Goal: Task Accomplishment & Management: Manage account settings

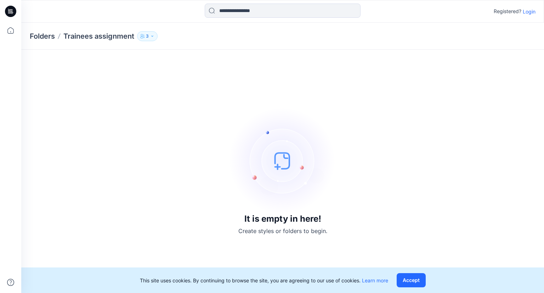
click at [274, 165] on img at bounding box center [283, 160] width 106 height 106
click at [278, 166] on img at bounding box center [283, 160] width 106 height 106
click at [278, 167] on img at bounding box center [283, 160] width 106 height 106
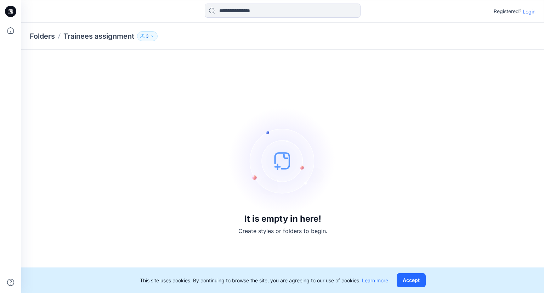
click at [277, 170] on img at bounding box center [283, 160] width 106 height 106
click at [279, 171] on img at bounding box center [283, 160] width 106 height 106
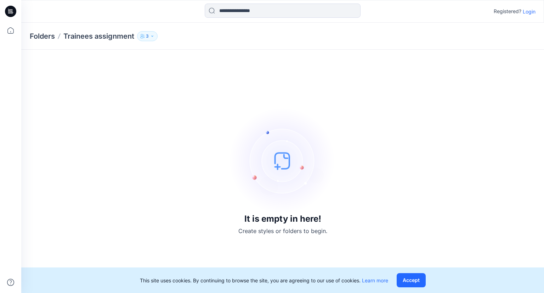
click at [279, 171] on img at bounding box center [283, 160] width 106 height 106
click at [278, 171] on img at bounding box center [283, 160] width 106 height 106
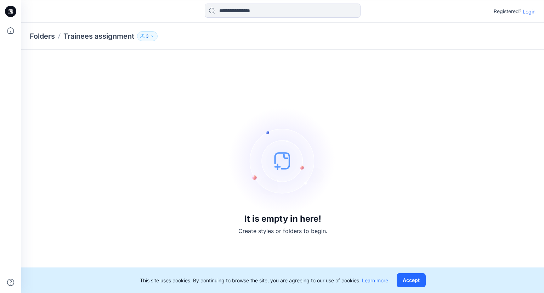
click at [278, 171] on img at bounding box center [283, 160] width 106 height 106
click at [409, 282] on button "Accept" at bounding box center [411, 280] width 29 height 14
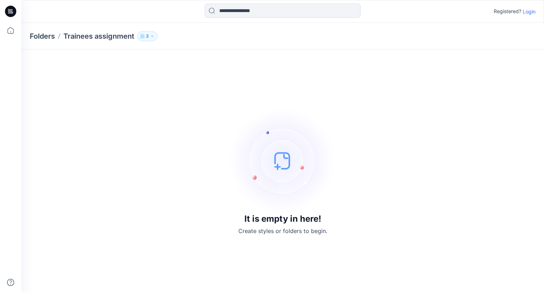
click at [275, 165] on img at bounding box center [283, 160] width 106 height 106
click at [278, 164] on img at bounding box center [283, 160] width 106 height 106
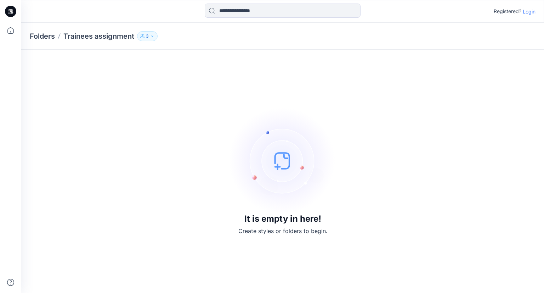
click at [278, 164] on img at bounding box center [283, 160] width 106 height 106
click at [146, 39] on button "3" at bounding box center [147, 36] width 21 height 10
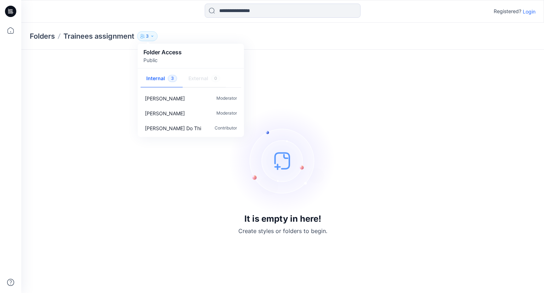
click at [286, 167] on img at bounding box center [283, 160] width 106 height 106
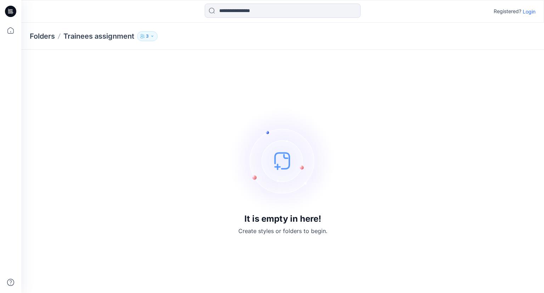
click at [286, 167] on img at bounding box center [283, 160] width 106 height 106
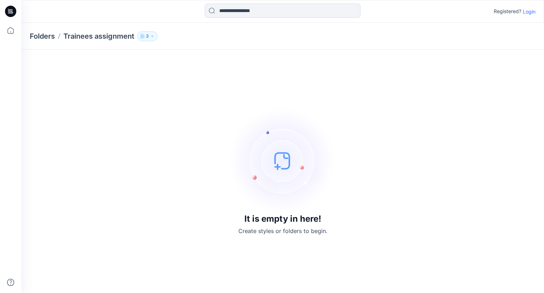
click at [286, 167] on img at bounding box center [283, 160] width 106 height 106
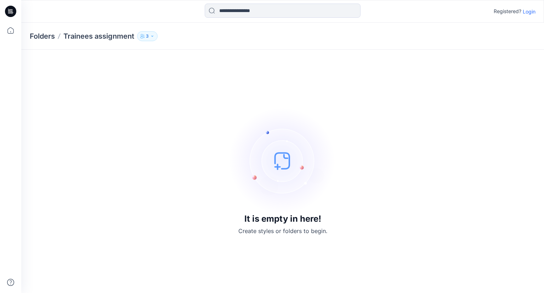
click at [286, 167] on img at bounding box center [283, 160] width 106 height 106
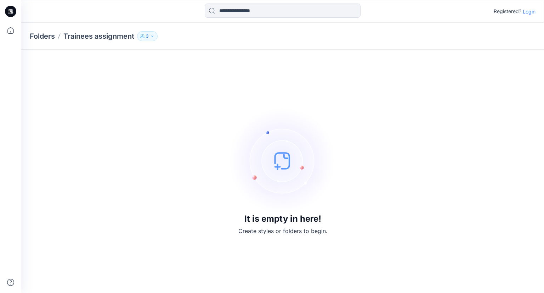
click at [504, 13] on p "Registered?" at bounding box center [508, 11] width 28 height 9
click at [269, 190] on img at bounding box center [283, 160] width 106 height 106
click at [276, 173] on img at bounding box center [283, 160] width 106 height 106
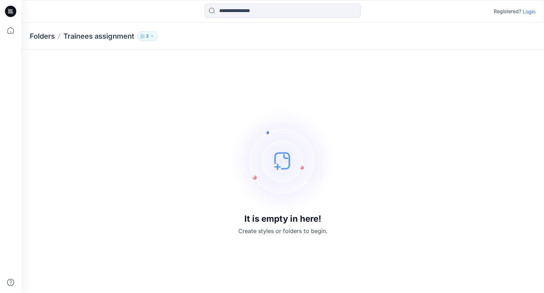
click at [276, 173] on img at bounding box center [283, 160] width 106 height 106
click at [528, 12] on p "Login" at bounding box center [529, 11] width 13 height 7
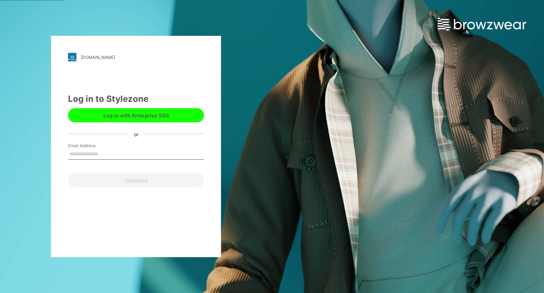
click at [113, 154] on input "Email Address" at bounding box center [136, 154] width 136 height 11
type input "**********"
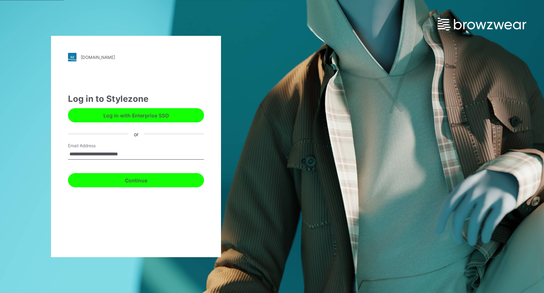
click at [126, 180] on button "Continue" at bounding box center [136, 180] width 136 height 14
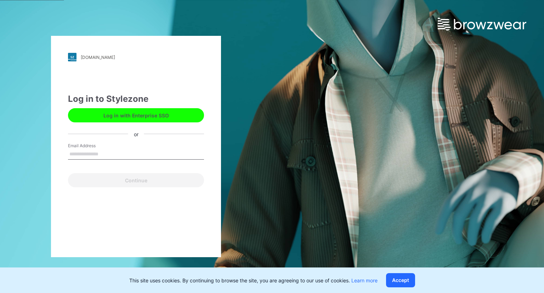
click at [133, 120] on button "Log in with Enterprise SSO" at bounding box center [136, 115] width 136 height 14
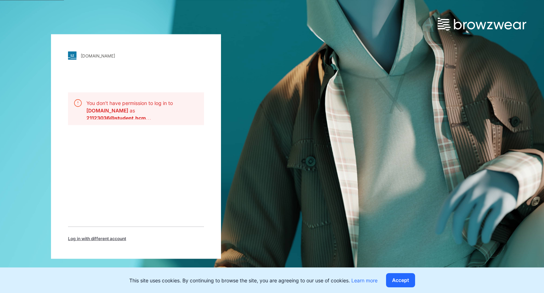
click at [137, 119] on b "21123036@student.hcm..." at bounding box center [118, 118] width 65 height 6
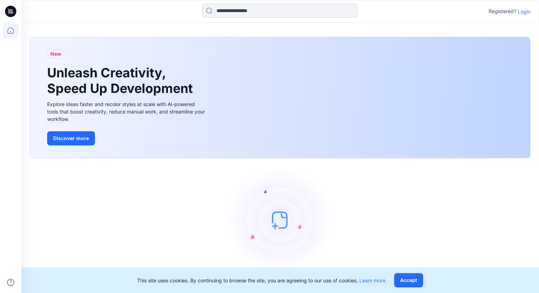
click at [526, 12] on p "Login" at bounding box center [524, 11] width 13 height 7
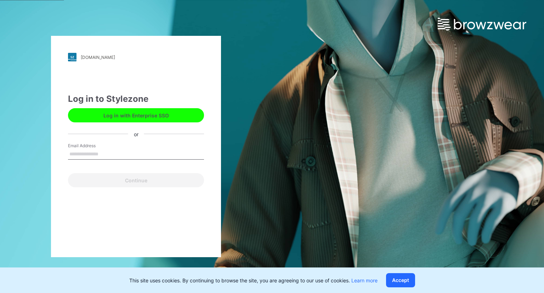
click at [78, 155] on input "Email Address" at bounding box center [136, 154] width 136 height 11
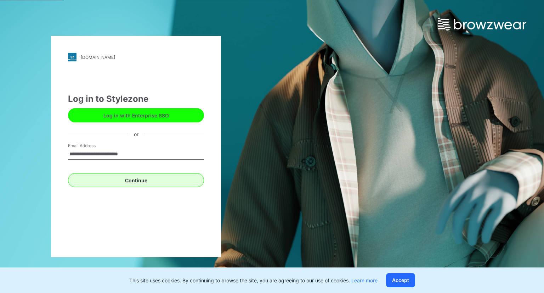
type input "**********"
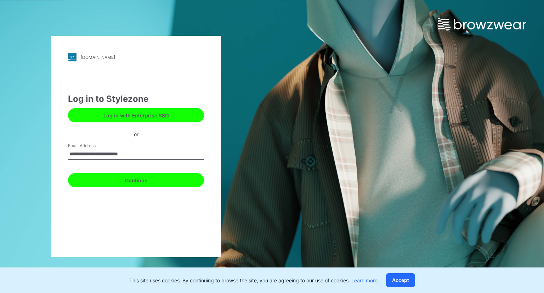
click at [120, 179] on button "Continue" at bounding box center [136, 180] width 136 height 14
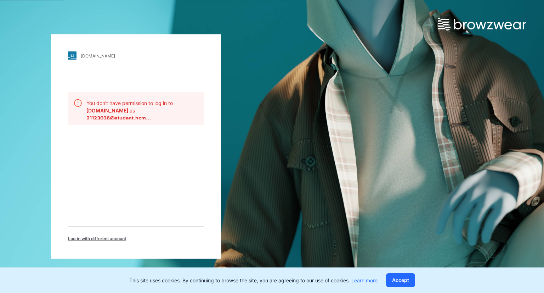
click at [177, 164] on div "[DOMAIN_NAME] Loading... You don't have permission to log in to [DOMAIN_NAME] a…" at bounding box center [136, 146] width 170 height 224
click at [397, 278] on button "Accept" at bounding box center [400, 280] width 29 height 14
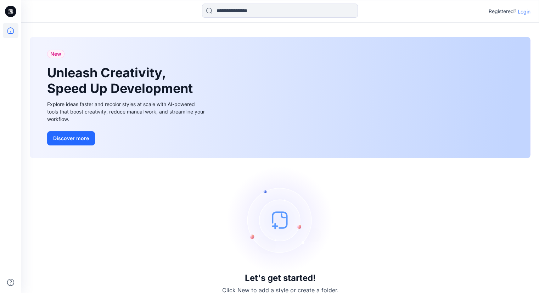
click at [283, 217] on img at bounding box center [280, 219] width 106 height 106
click at [521, 12] on p "Login" at bounding box center [524, 11] width 13 height 7
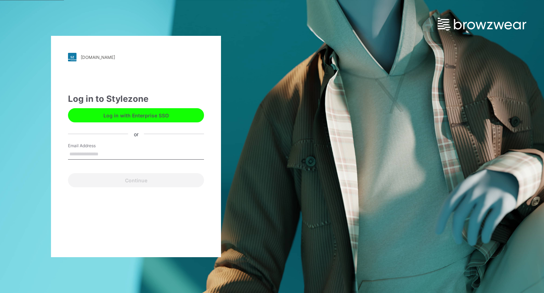
click at [82, 155] on input "Email Address" at bounding box center [136, 154] width 136 height 11
click at [111, 119] on button "Log in with Enterprise SSO" at bounding box center [136, 115] width 136 height 14
click at [124, 157] on input "Email Address" at bounding box center [136, 154] width 136 height 11
type input "**********"
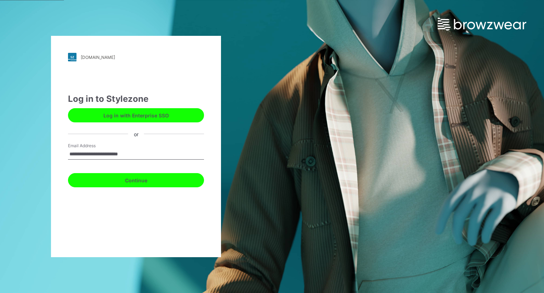
click at [129, 181] on button "Continue" at bounding box center [136, 180] width 136 height 14
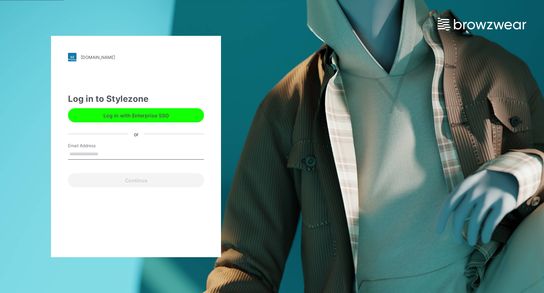
click at [81, 153] on input "Email Address" at bounding box center [136, 154] width 136 height 11
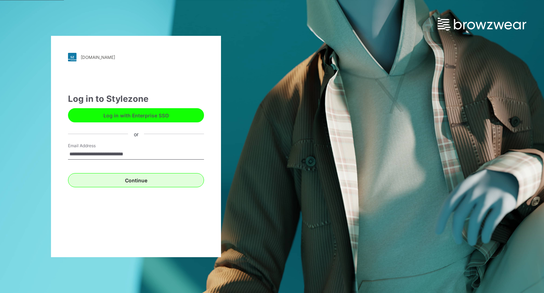
type input "**********"
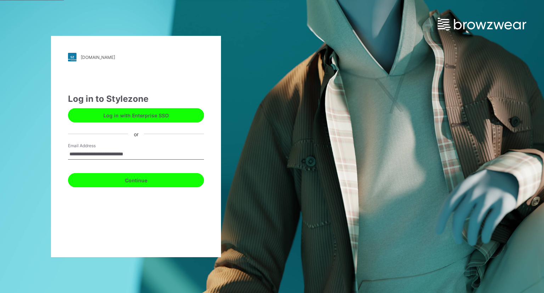
click at [104, 181] on button "Continue" at bounding box center [136, 180] width 136 height 14
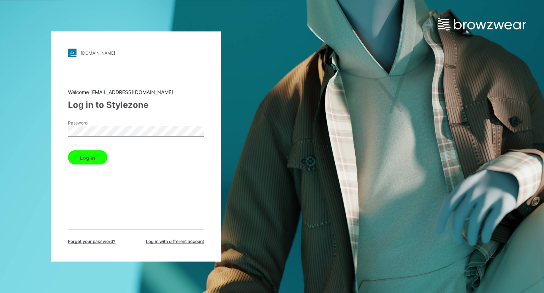
click at [91, 157] on button "Log in" at bounding box center [87, 157] width 39 height 14
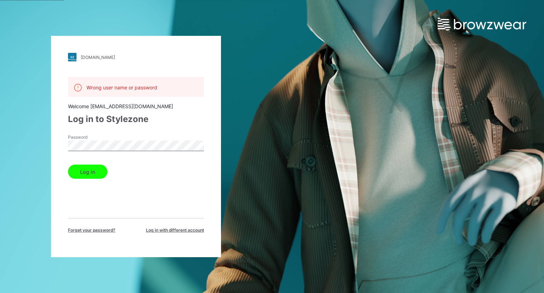
click at [87, 173] on button "Log in" at bounding box center [87, 171] width 39 height 14
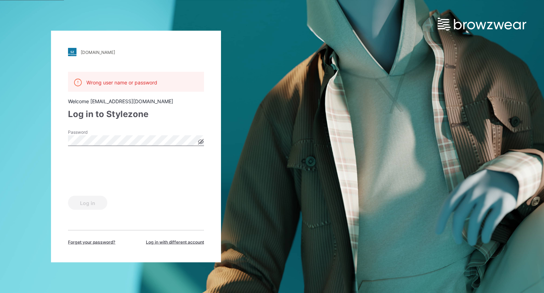
click at [202, 143] on icon at bounding box center [201, 142] width 6 height 6
click at [87, 204] on button "Log in" at bounding box center [87, 203] width 39 height 14
click at [88, 206] on button "Log in" at bounding box center [87, 203] width 39 height 14
click at [85, 205] on button "Log in" at bounding box center [87, 203] width 39 height 14
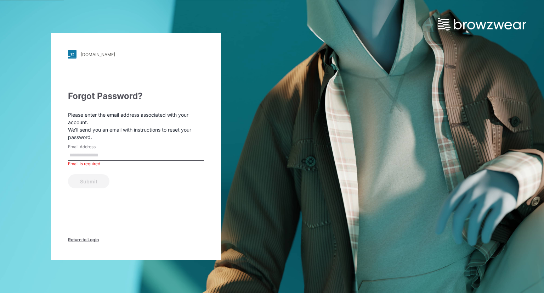
click at [90, 157] on input "Email Address" at bounding box center [136, 155] width 136 height 11
click at [62, 163] on div "featuring.stylezone.com Loading... Forgot Password? Please enter the email addr…" at bounding box center [136, 146] width 170 height 227
click at [79, 239] on span "Return to Login" at bounding box center [83, 239] width 31 height 6
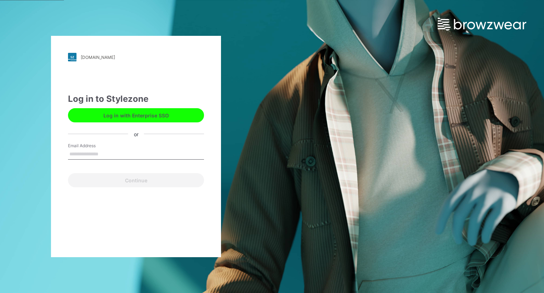
click at [91, 157] on input "Email Address" at bounding box center [136, 154] width 136 height 11
type input "**********"
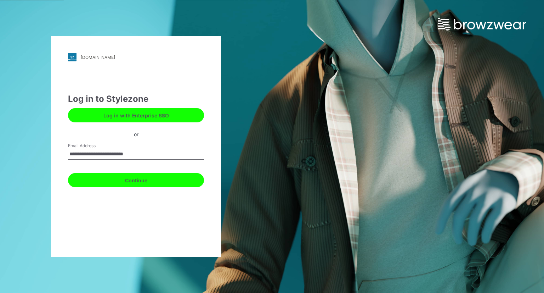
click at [115, 180] on button "Continue" at bounding box center [136, 180] width 136 height 14
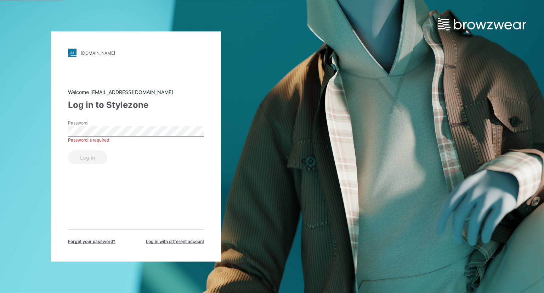
click at [160, 241] on span "Log in with different account" at bounding box center [175, 241] width 58 height 6
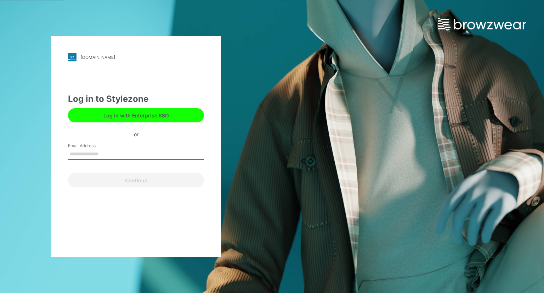
click at [102, 157] on input "Email Address" at bounding box center [136, 154] width 136 height 11
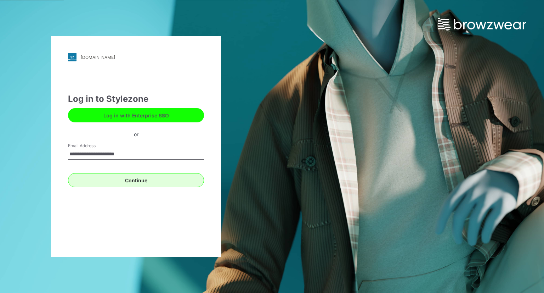
type input "**********"
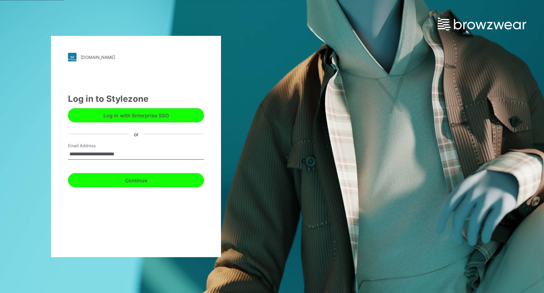
click at [99, 182] on button "Continue" at bounding box center [136, 180] width 136 height 14
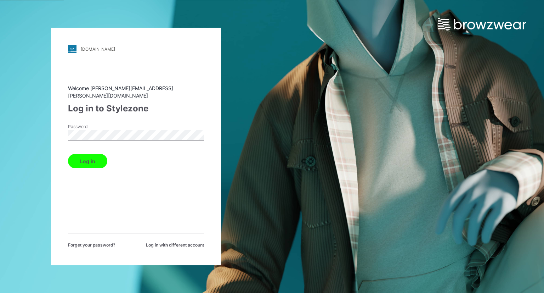
click at [90, 155] on button "Log in" at bounding box center [87, 161] width 39 height 14
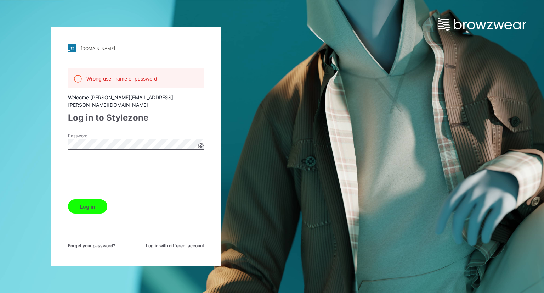
click at [200, 145] on icon at bounding box center [201, 146] width 2 height 2
click at [90, 204] on button "Log in" at bounding box center [87, 206] width 39 height 14
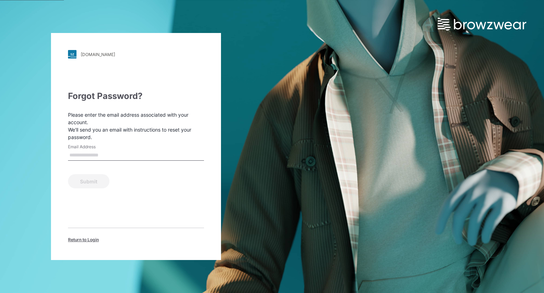
click at [115, 239] on div "Return to Login" at bounding box center [136, 239] width 136 height 6
click at [91, 238] on span "Return to Login" at bounding box center [83, 239] width 31 height 6
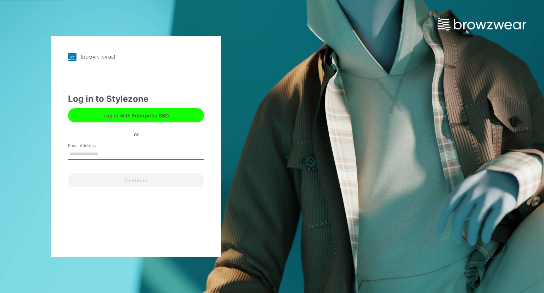
click at [91, 155] on input "Email Address" at bounding box center [136, 154] width 136 height 11
type input "**********"
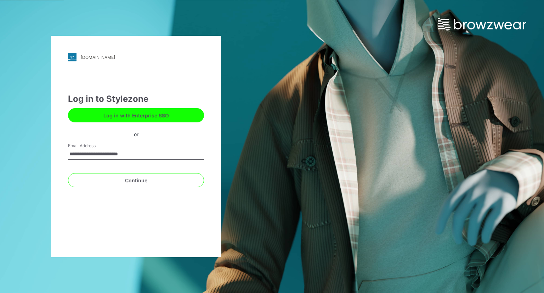
click at [166, 115] on button "Log in with Enterprise SSO" at bounding box center [136, 115] width 136 height 14
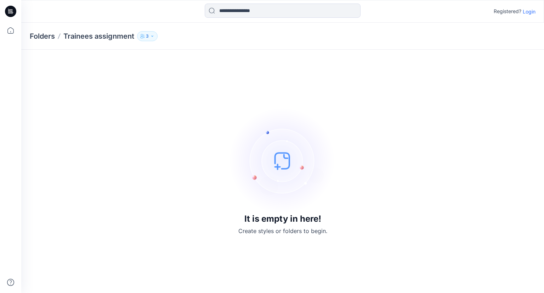
click at [152, 36] on icon "button" at bounding box center [152, 36] width 4 height 4
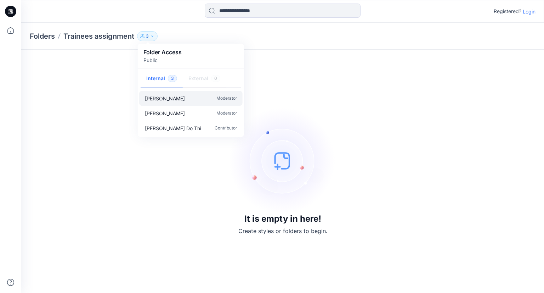
click at [193, 104] on div "Katharina Bobrowski Moderator" at bounding box center [190, 98] width 103 height 15
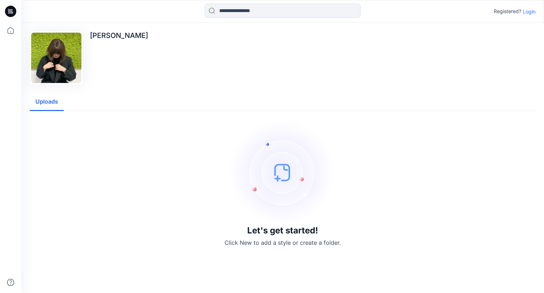
click at [12, 12] on icon at bounding box center [10, 11] width 11 height 11
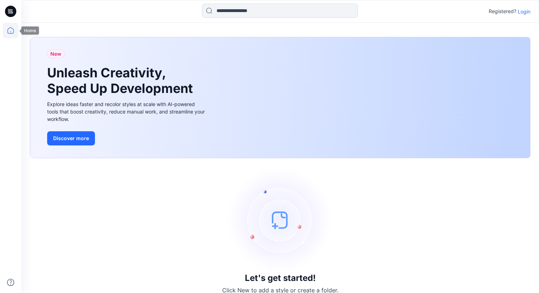
click at [9, 29] on icon at bounding box center [11, 31] width 16 height 16
click at [276, 217] on img at bounding box center [280, 219] width 106 height 106
click at [273, 224] on img at bounding box center [280, 219] width 106 height 106
click at [80, 140] on button "Discover more" at bounding box center [71, 138] width 48 height 14
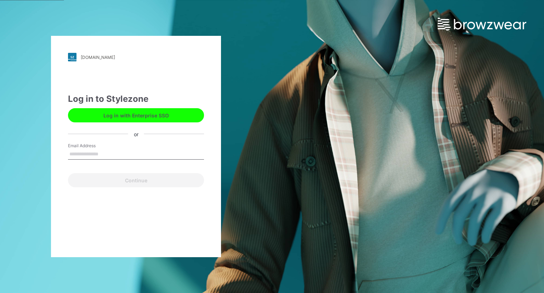
click at [106, 153] on input "Email Address" at bounding box center [136, 154] width 136 height 11
type input "**********"
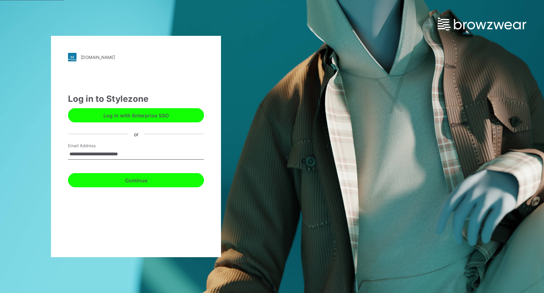
click at [128, 179] on button "Continue" at bounding box center [136, 180] width 136 height 14
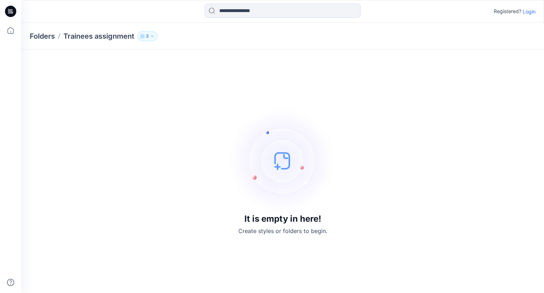
click at [281, 165] on img at bounding box center [283, 160] width 106 height 106
click at [145, 37] on button "3" at bounding box center [147, 36] width 21 height 10
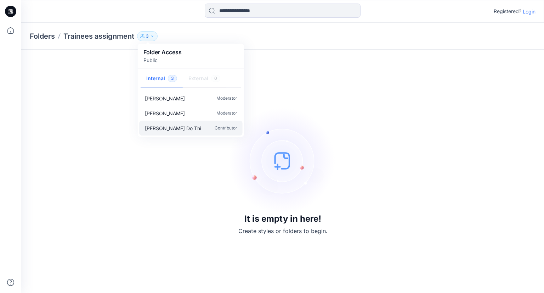
click at [217, 128] on p "Contributor" at bounding box center [226, 127] width 22 height 7
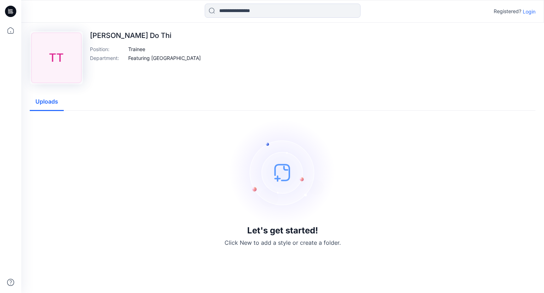
click at [277, 175] on img at bounding box center [283, 172] width 106 height 106
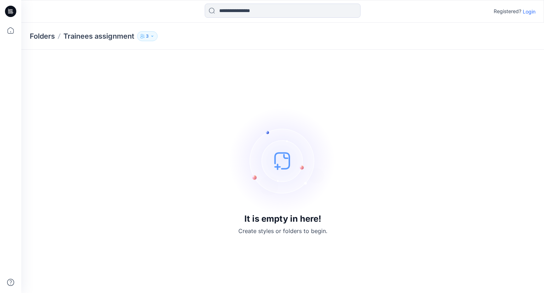
click at [151, 38] on icon "button" at bounding box center [152, 36] width 4 height 4
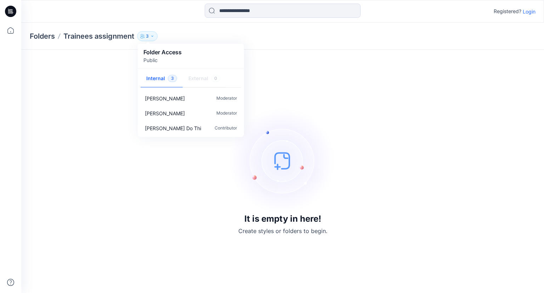
click at [109, 143] on div "It is empty in here! Create styles or folders to begin." at bounding box center [283, 171] width 506 height 226
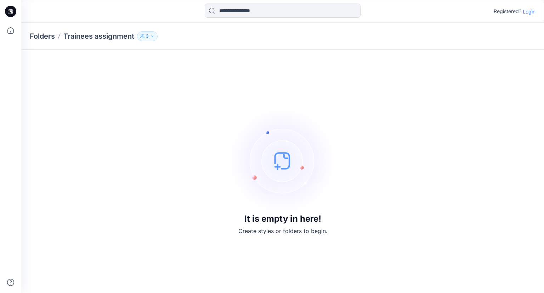
click at [147, 39] on p "3" at bounding box center [147, 36] width 3 height 8
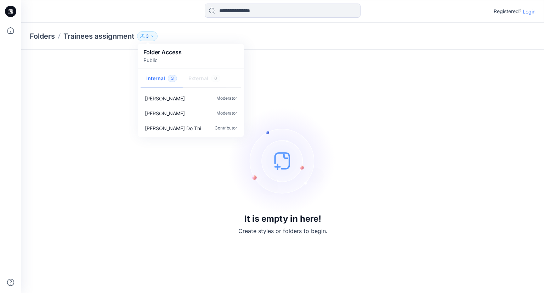
click at [296, 179] on img at bounding box center [283, 160] width 106 height 106
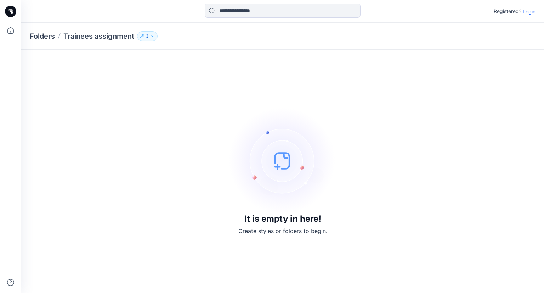
click at [268, 172] on img at bounding box center [283, 160] width 106 height 106
click at [287, 171] on img at bounding box center [283, 160] width 106 height 106
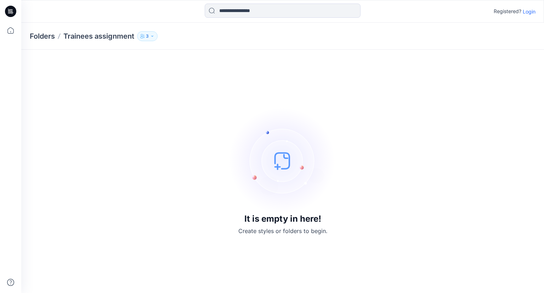
click at [340, 174] on div "It is empty in here! Create styles or folders to begin." at bounding box center [283, 171] width 506 height 226
click at [286, 173] on img at bounding box center [283, 160] width 106 height 106
click at [362, 176] on div "It is empty in here! Create styles or folders to begin." at bounding box center [283, 171] width 506 height 226
click at [300, 176] on img at bounding box center [283, 160] width 106 height 106
click at [334, 174] on img at bounding box center [283, 160] width 106 height 106
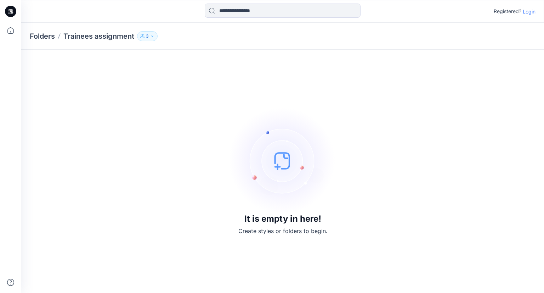
click at [300, 173] on img at bounding box center [283, 160] width 106 height 106
click at [287, 166] on img at bounding box center [283, 160] width 106 height 106
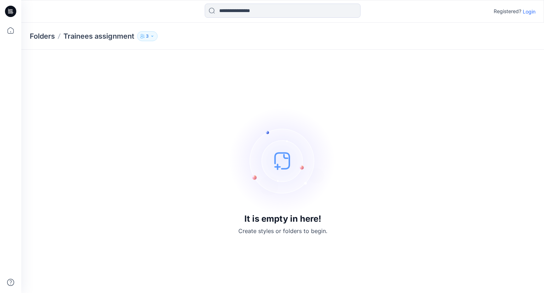
click at [282, 165] on img at bounding box center [283, 160] width 106 height 106
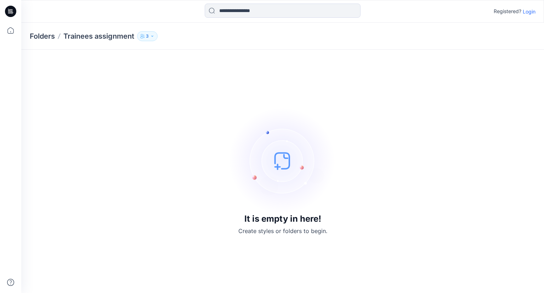
click at [282, 165] on img at bounding box center [283, 160] width 106 height 106
click at [153, 38] on icon "button" at bounding box center [152, 36] width 4 height 4
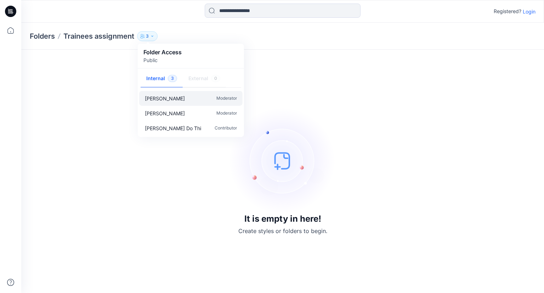
click at [181, 103] on div "Katharina Bobrowski Moderator" at bounding box center [190, 98] width 103 height 15
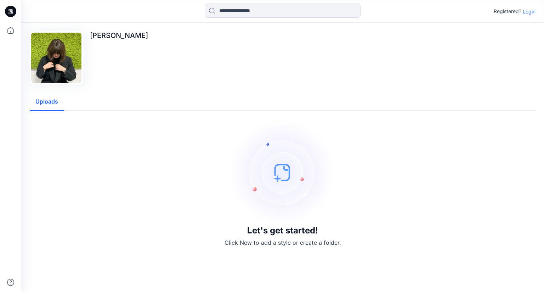
click at [292, 192] on img at bounding box center [283, 172] width 106 height 106
click at [52, 102] on button "Uploads" at bounding box center [47, 102] width 34 height 18
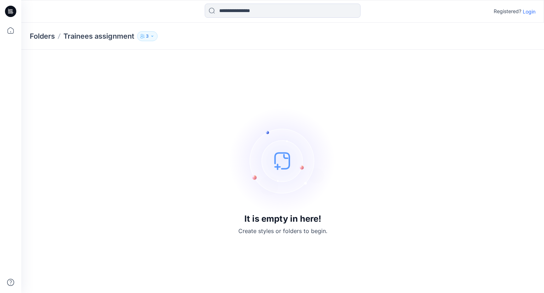
click at [154, 38] on icon "button" at bounding box center [152, 36] width 4 height 4
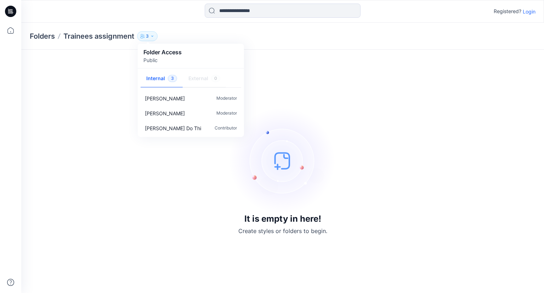
click at [276, 76] on div "It is empty in here! Create styles or folders to begin." at bounding box center [283, 171] width 506 height 226
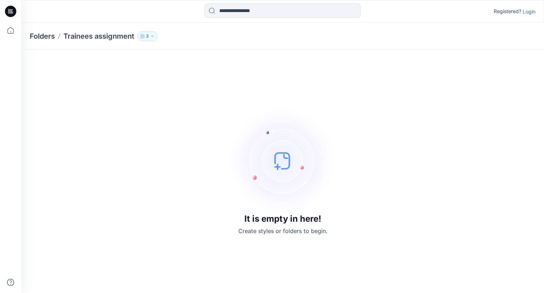
click at [284, 153] on img at bounding box center [283, 160] width 106 height 106
click at [149, 36] on button "3" at bounding box center [147, 36] width 21 height 10
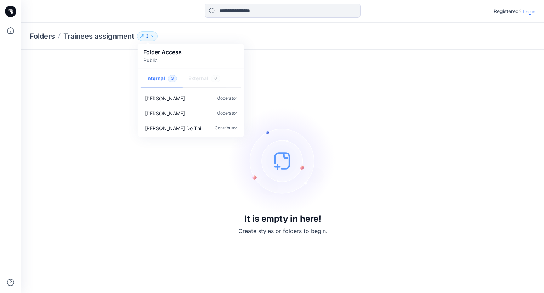
click at [299, 76] on div "It is empty in here! Create styles or folders to begin." at bounding box center [283, 171] width 506 height 226
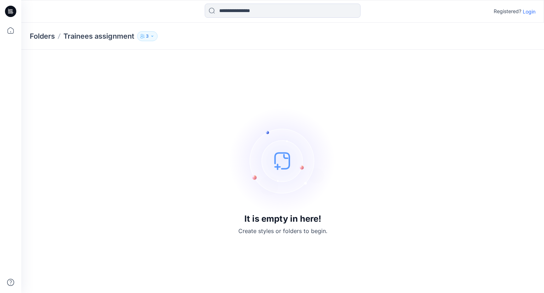
click at [152, 37] on icon "button" at bounding box center [152, 36] width 4 height 4
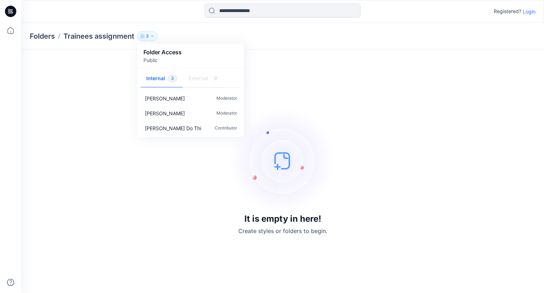
click at [279, 163] on img at bounding box center [283, 160] width 106 height 106
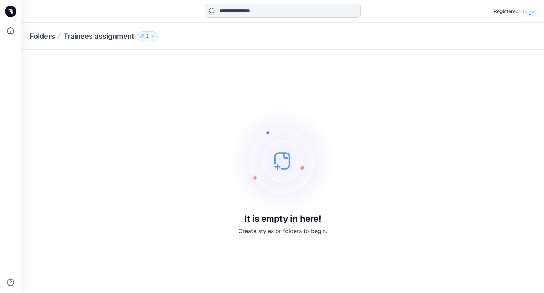
click at [279, 163] on img at bounding box center [283, 160] width 106 height 106
drag, startPoint x: 224, startPoint y: 112, endPoint x: 304, endPoint y: 175, distance: 102.2
click at [304, 175] on div "It is empty in here! Create styles or folders to begin." at bounding box center [283, 171] width 506 height 226
click at [293, 173] on img at bounding box center [283, 160] width 106 height 106
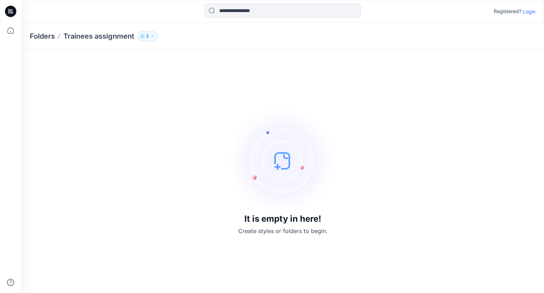
click at [282, 163] on img at bounding box center [283, 160] width 106 height 106
click at [209, 153] on div "It is empty in here! Create styles or folders to begin." at bounding box center [283, 171] width 506 height 226
click at [278, 166] on img at bounding box center [283, 160] width 106 height 106
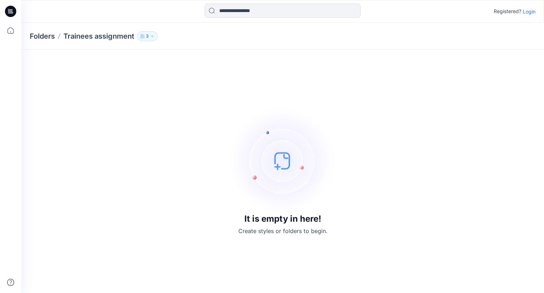
click at [278, 166] on img at bounding box center [283, 160] width 106 height 106
click at [286, 173] on img at bounding box center [283, 160] width 106 height 106
click at [525, 12] on p "Login" at bounding box center [529, 11] width 13 height 7
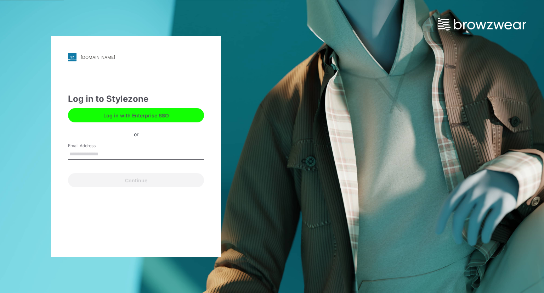
click at [115, 153] on input "Email Address" at bounding box center [136, 154] width 136 height 11
click at [73, 154] on input "Email Address" at bounding box center [136, 154] width 136 height 11
type input "**********"
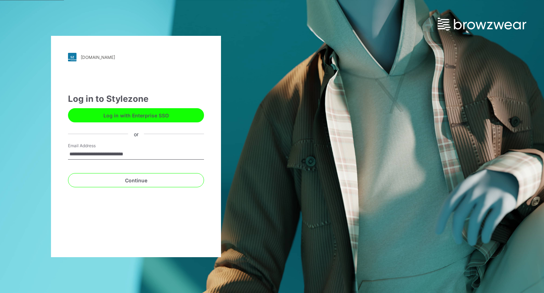
click at [114, 201] on div "**********" at bounding box center [136, 146] width 170 height 221
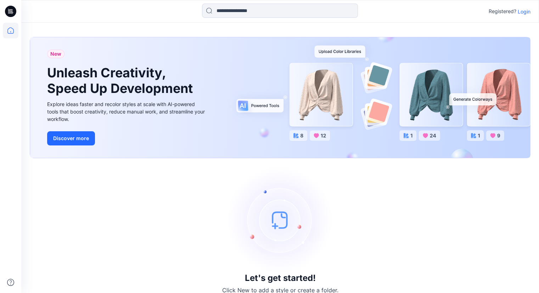
click at [283, 226] on img at bounding box center [280, 219] width 106 height 106
click at [281, 217] on img at bounding box center [280, 219] width 106 height 106
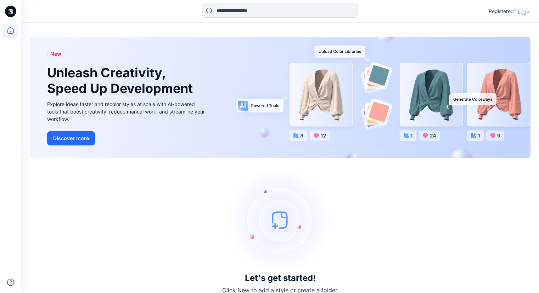
click at [281, 217] on img at bounding box center [280, 219] width 106 height 106
click at [282, 214] on img at bounding box center [280, 219] width 106 height 106
click at [282, 213] on img at bounding box center [280, 219] width 106 height 106
click at [281, 224] on img at bounding box center [280, 219] width 106 height 106
click at [280, 224] on img at bounding box center [280, 219] width 106 height 106
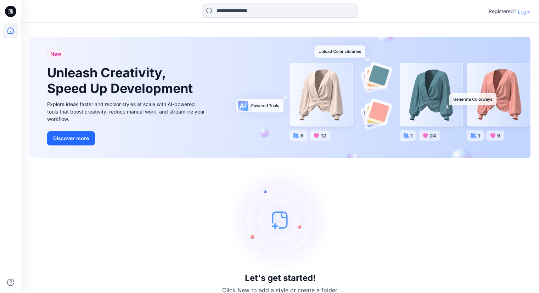
click at [255, 217] on img at bounding box center [280, 219] width 106 height 106
click at [279, 216] on img at bounding box center [280, 219] width 106 height 106
click at [278, 220] on img at bounding box center [280, 219] width 106 height 106
click at [521, 13] on p "Login" at bounding box center [524, 11] width 13 height 7
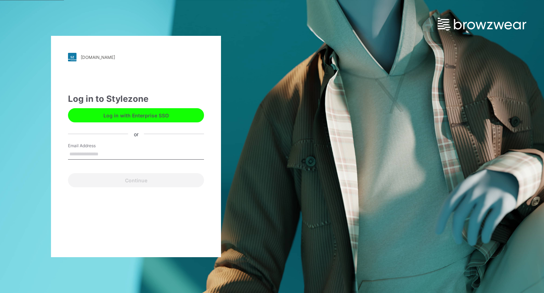
click at [121, 153] on input "Email Address" at bounding box center [136, 154] width 136 height 11
click at [154, 117] on button "Log in with Enterprise SSO" at bounding box center [136, 115] width 136 height 14
click at [86, 155] on input "Email Address" at bounding box center [136, 154] width 136 height 11
type input "**********"
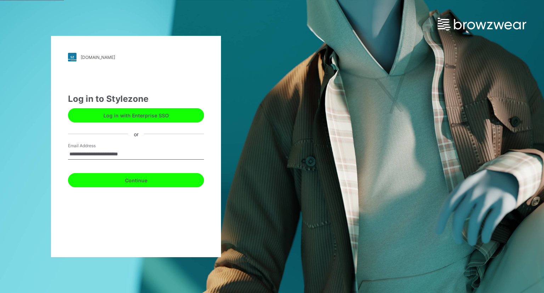
click at [125, 178] on button "Continue" at bounding box center [136, 180] width 136 height 14
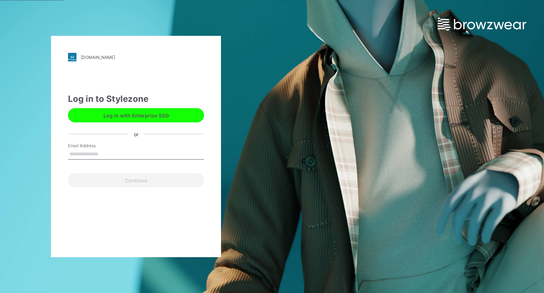
click at [95, 154] on input "Email Address" at bounding box center [136, 154] width 136 height 11
type input "**********"
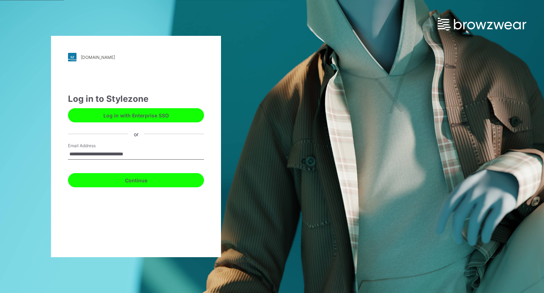
click at [116, 185] on button "Continue" at bounding box center [136, 180] width 136 height 14
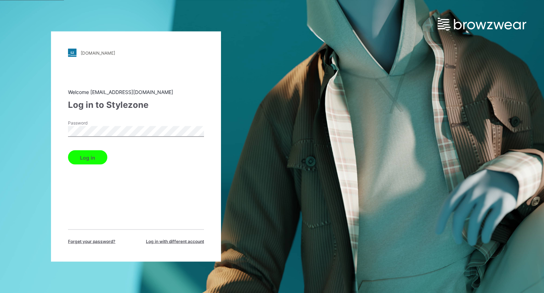
click at [115, 144] on form "Password Log in" at bounding box center [136, 142] width 136 height 45
click at [88, 156] on button "Log in" at bounding box center [87, 157] width 39 height 14
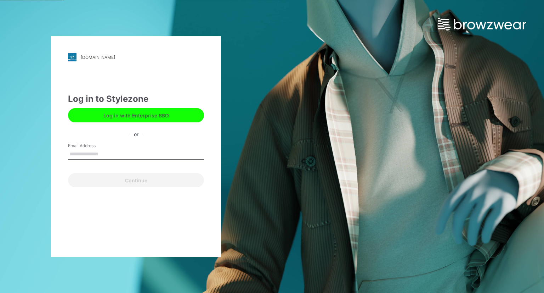
click at [77, 157] on input "Email Address" at bounding box center [136, 154] width 136 height 11
click at [116, 154] on input "Email Address" at bounding box center [136, 154] width 136 height 11
type input "**********"
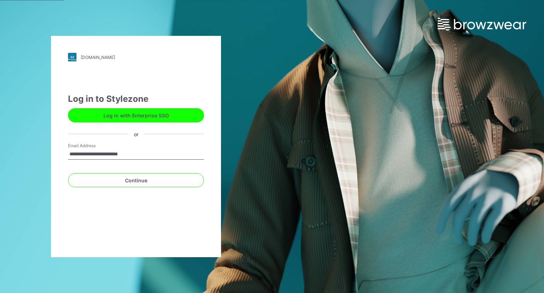
click at [190, 196] on div "**********" at bounding box center [136, 146] width 170 height 221
click at [152, 156] on input "**********" at bounding box center [136, 154] width 136 height 11
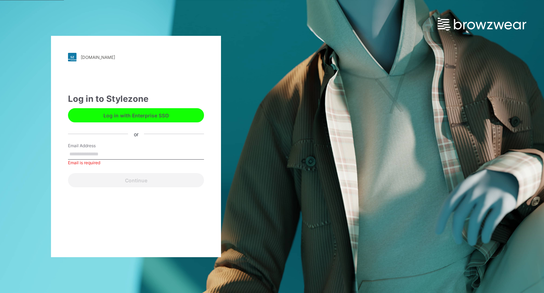
click at [250, 180] on div "featuring.stylezone.com Loading... Log in to Stylezone Log in with Enterprise S…" at bounding box center [136, 146] width 272 height 293
click at [160, 118] on button "Log in with Enterprise SSO" at bounding box center [136, 115] width 136 height 14
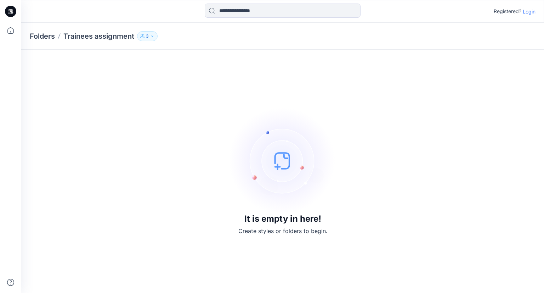
click at [279, 163] on img at bounding box center [283, 160] width 106 height 106
click at [275, 153] on img at bounding box center [283, 160] width 106 height 106
click at [286, 160] on img at bounding box center [283, 160] width 106 height 106
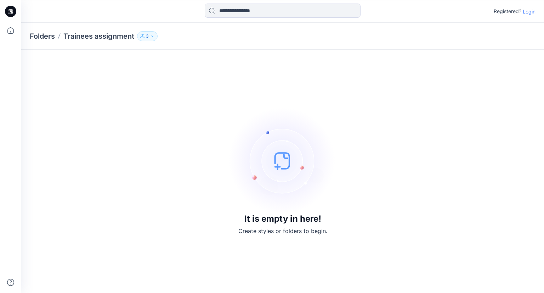
click at [286, 160] on img at bounding box center [283, 160] width 106 height 106
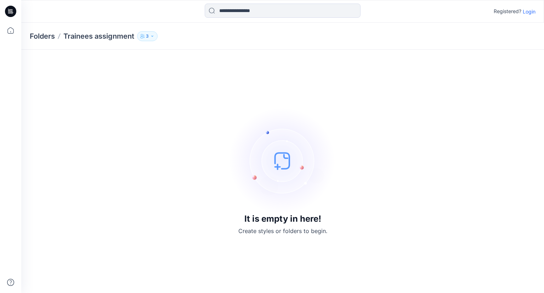
click at [286, 160] on img at bounding box center [283, 160] width 106 height 106
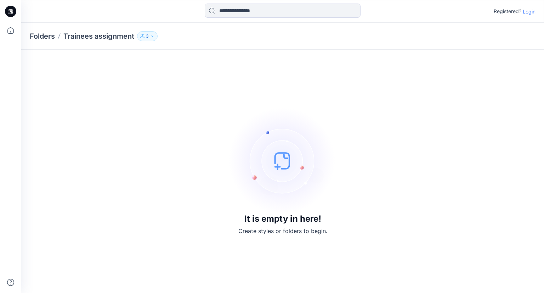
click at [286, 160] on img at bounding box center [283, 160] width 106 height 106
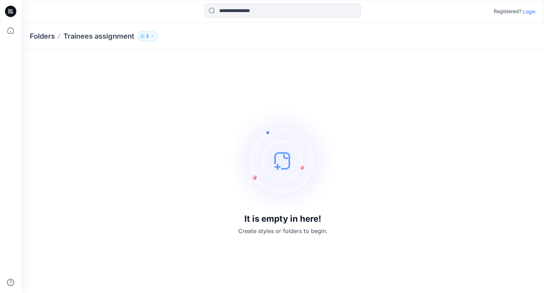
click at [286, 160] on img at bounding box center [283, 160] width 106 height 106
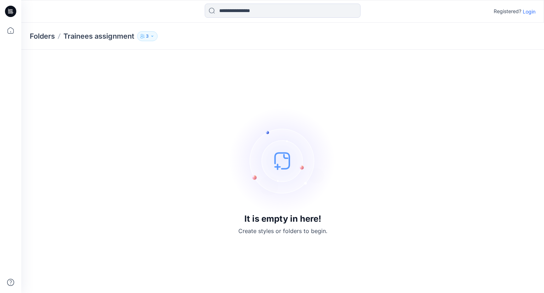
click at [286, 160] on img at bounding box center [283, 160] width 106 height 106
click at [154, 38] on icon "button" at bounding box center [152, 36] width 4 height 4
click at [279, 99] on div "It is empty in here! Create styles or folders to begin." at bounding box center [283, 171] width 506 height 226
click at [289, 161] on img at bounding box center [283, 160] width 106 height 106
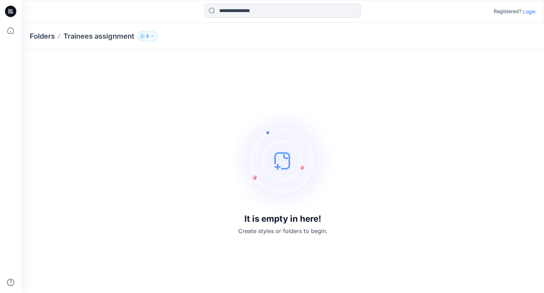
click at [289, 161] on img at bounding box center [283, 160] width 106 height 106
click at [281, 173] on img at bounding box center [283, 160] width 106 height 106
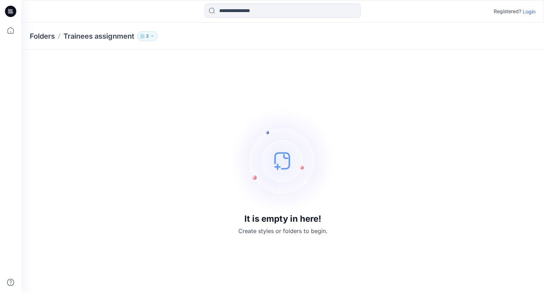
click at [280, 165] on img at bounding box center [283, 160] width 106 height 106
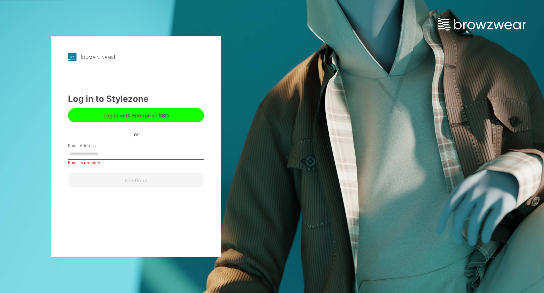
click at [83, 152] on input "Email Address" at bounding box center [136, 154] width 136 height 11
type input "**********"
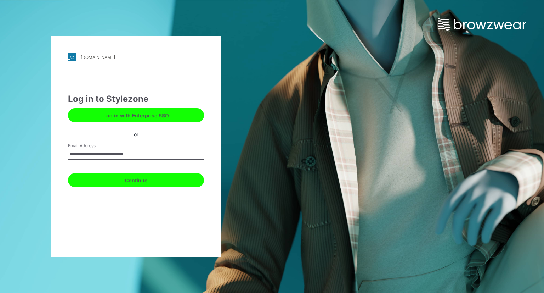
click at [116, 185] on button "Continue" at bounding box center [136, 180] width 136 height 14
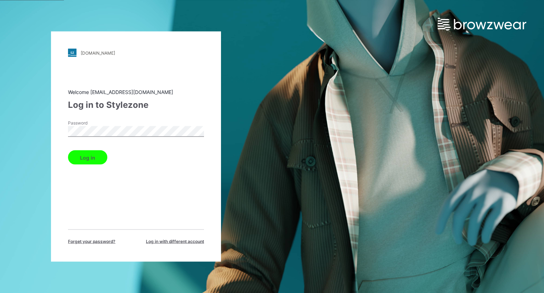
click at [88, 155] on button "Log in" at bounding box center [87, 157] width 39 height 14
click at [80, 160] on button "Log in" at bounding box center [87, 157] width 39 height 14
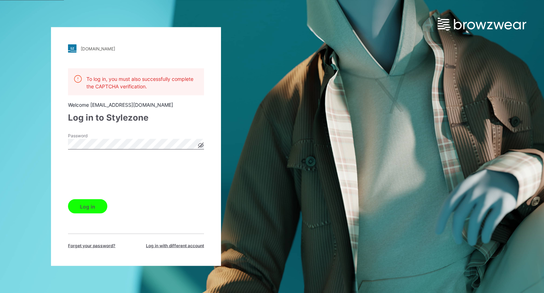
click at [95, 206] on button "Log in" at bounding box center [87, 206] width 39 height 14
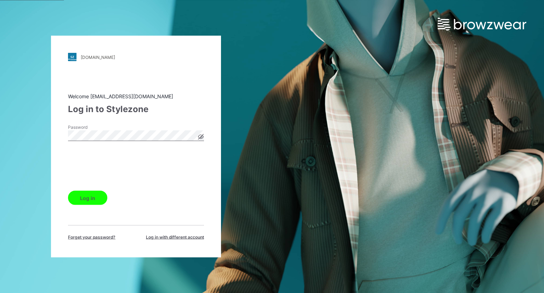
click at [95, 202] on button "Log in" at bounding box center [87, 198] width 39 height 14
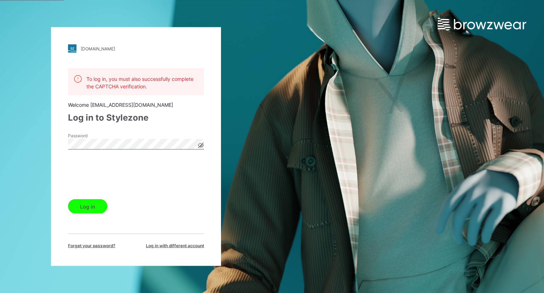
click at [85, 208] on button "Log in" at bounding box center [87, 206] width 39 height 14
click at [96, 208] on button "Log in" at bounding box center [87, 206] width 39 height 14
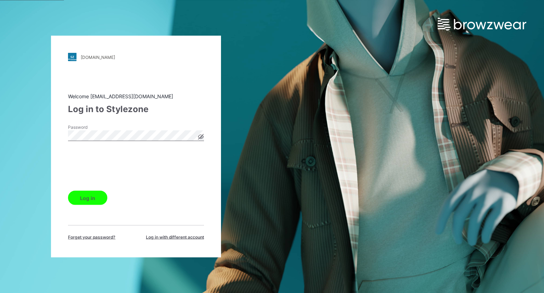
click at [162, 195] on div "Log in" at bounding box center [136, 196] width 136 height 17
click at [87, 198] on button "Log in" at bounding box center [87, 198] width 39 height 14
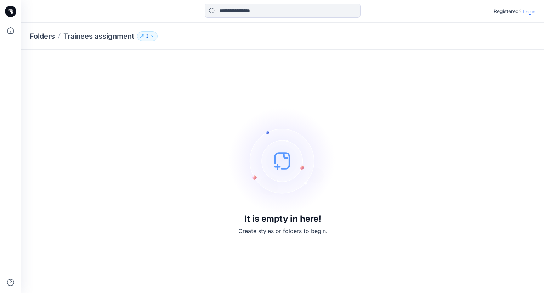
click at [284, 162] on img at bounding box center [283, 160] width 106 height 106
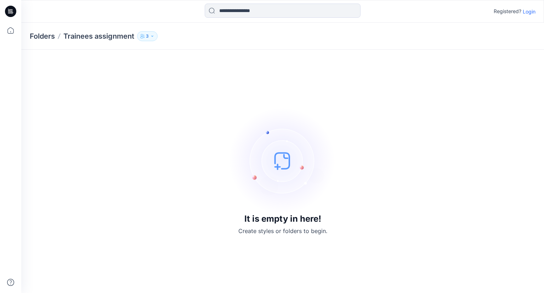
click at [284, 162] on img at bounding box center [283, 160] width 106 height 106
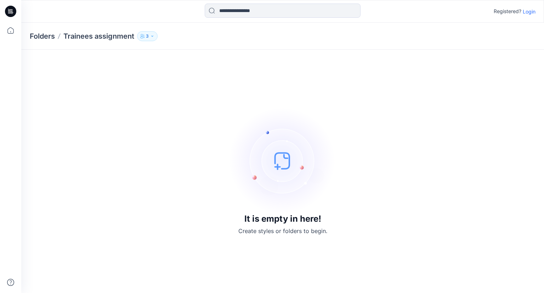
click at [284, 162] on img at bounding box center [283, 160] width 106 height 106
click at [292, 165] on img at bounding box center [283, 160] width 106 height 106
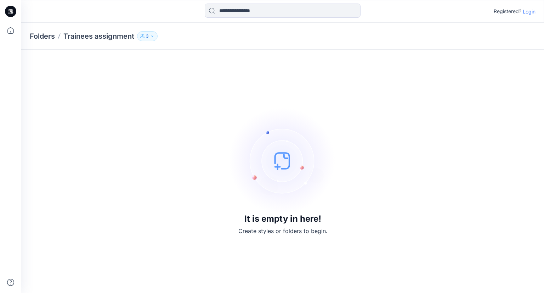
click at [292, 165] on img at bounding box center [283, 160] width 106 height 106
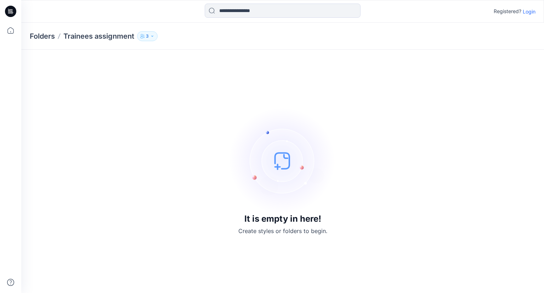
click at [292, 165] on img at bounding box center [283, 160] width 106 height 106
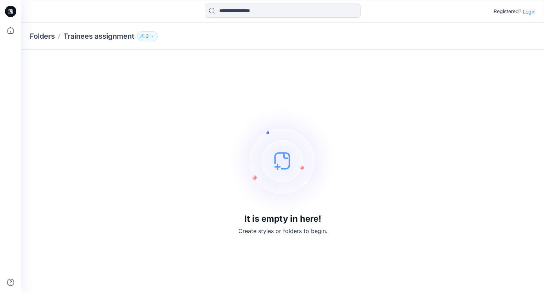
click at [292, 165] on img at bounding box center [283, 160] width 106 height 106
click at [278, 173] on img at bounding box center [283, 160] width 106 height 106
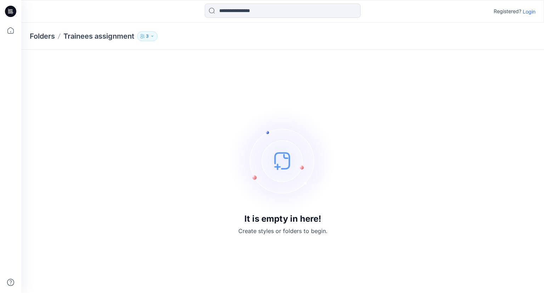
click at [278, 173] on img at bounding box center [283, 160] width 106 height 106
click at [272, 171] on img at bounding box center [283, 160] width 106 height 106
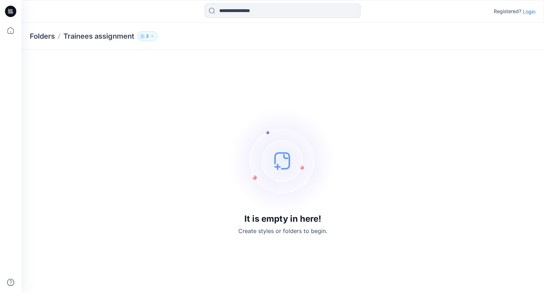
click at [284, 162] on img at bounding box center [283, 160] width 106 height 106
click at [283, 162] on img at bounding box center [283, 160] width 106 height 106
click at [527, 11] on p "Login" at bounding box center [529, 11] width 13 height 7
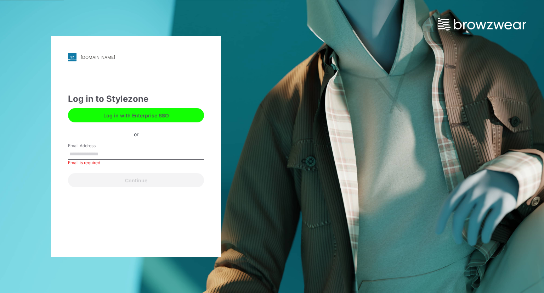
click at [170, 117] on button "Log in with Enterprise SSO" at bounding box center [136, 115] width 136 height 14
